Goal: Use online tool/utility

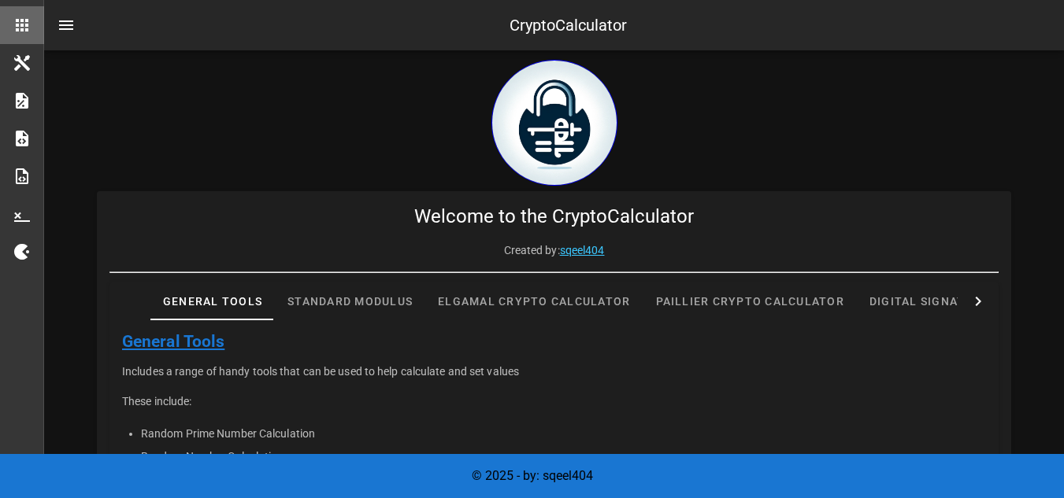
scroll to position [528, 0]
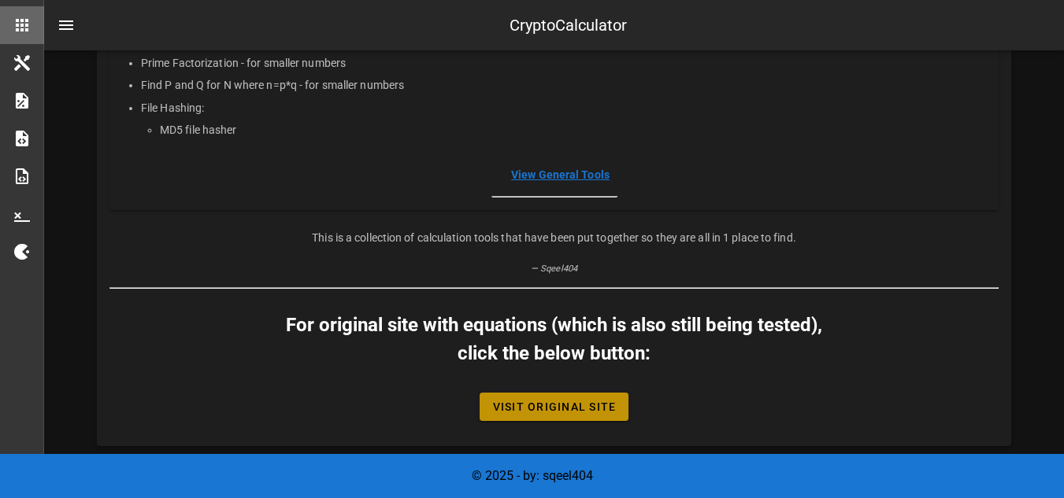
click at [557, 401] on span "Visit Original Site" at bounding box center [554, 407] width 124 height 13
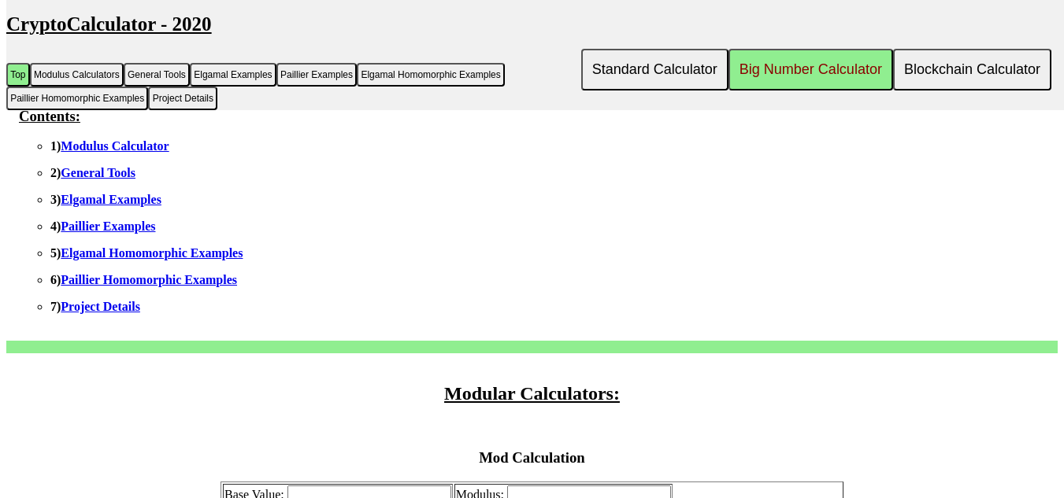
scroll to position [239, 0]
click at [165, 144] on link "Modulus Calculator" at bounding box center [115, 145] width 108 height 13
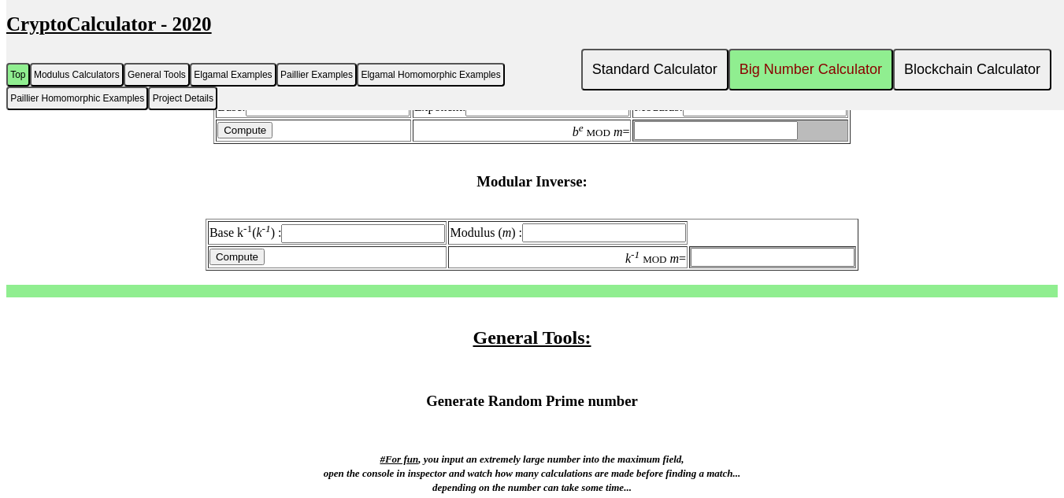
scroll to position [773, 0]
